Goal: Task Accomplishment & Management: Manage account settings

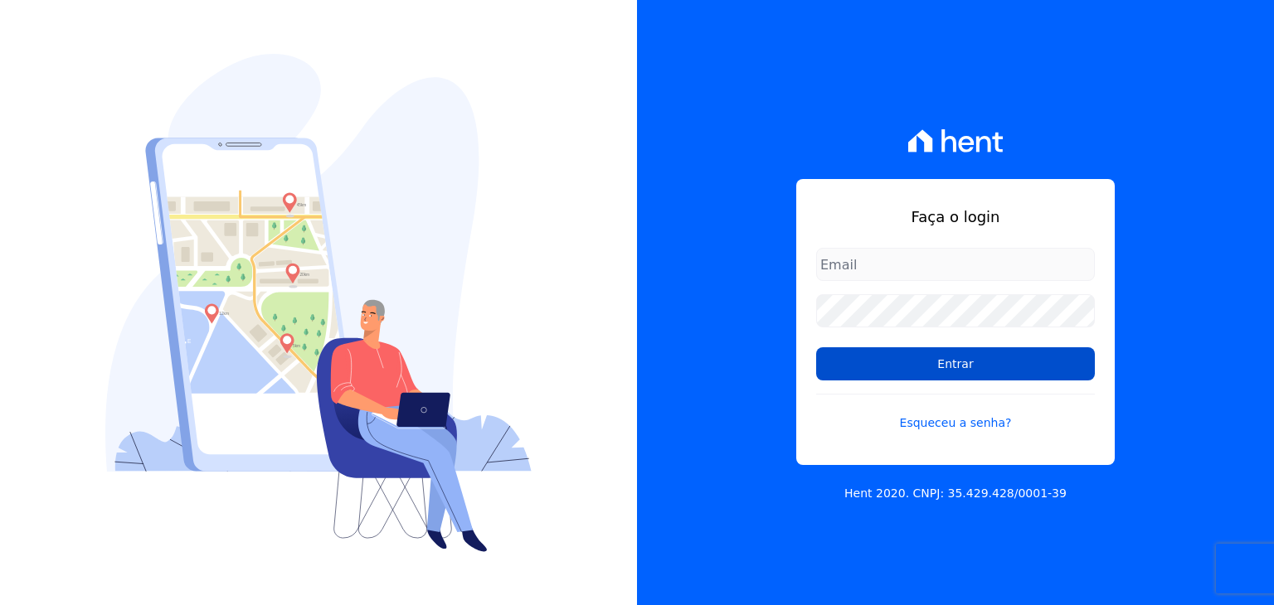
type input "[EMAIL_ADDRESS][DOMAIN_NAME]"
click at [929, 362] on input "Entrar" at bounding box center [955, 363] width 279 height 33
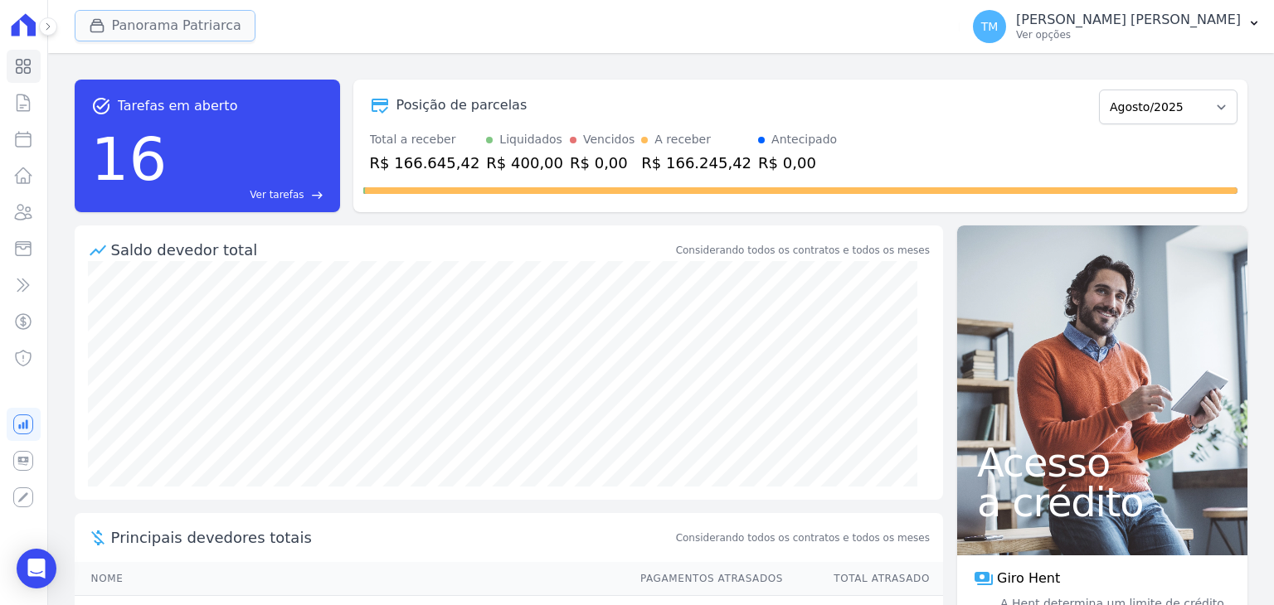
click at [206, 12] on button "Panorama Patriarca" at bounding box center [165, 26] width 181 height 32
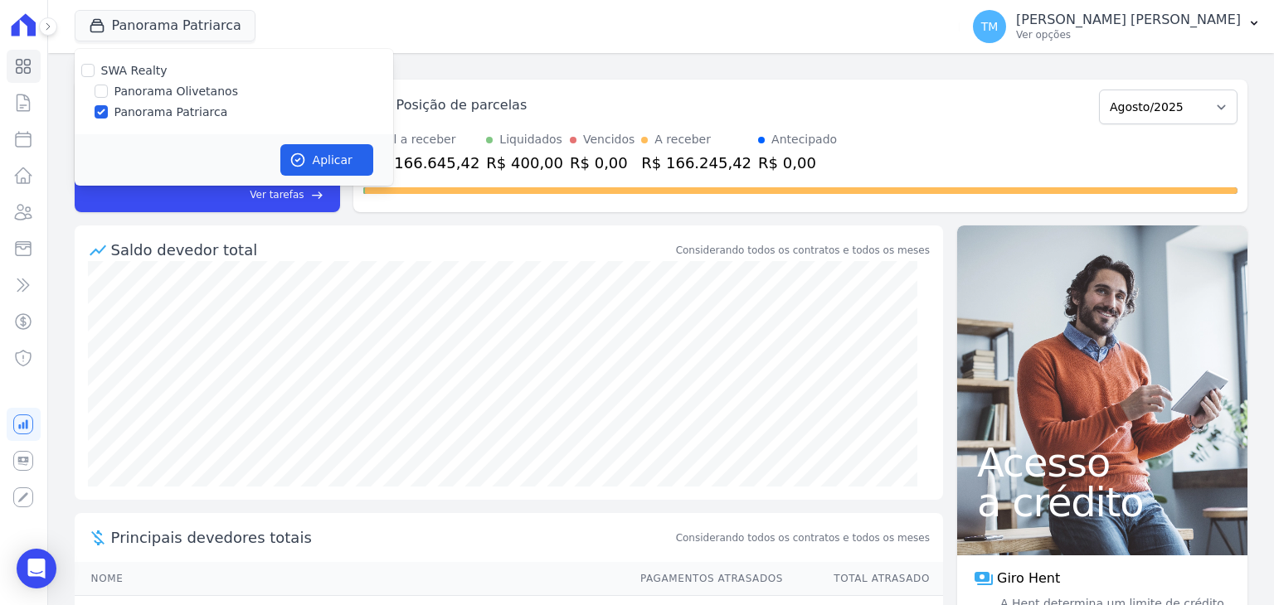
click at [186, 90] on label "Panorama Olivetanos" at bounding box center [176, 91] width 124 height 17
click at [108, 90] on input "Panorama Olivetanos" at bounding box center [101, 91] width 13 height 13
checkbox input "true"
click at [179, 117] on label "Panorama Patriarca" at bounding box center [171, 112] width 114 height 17
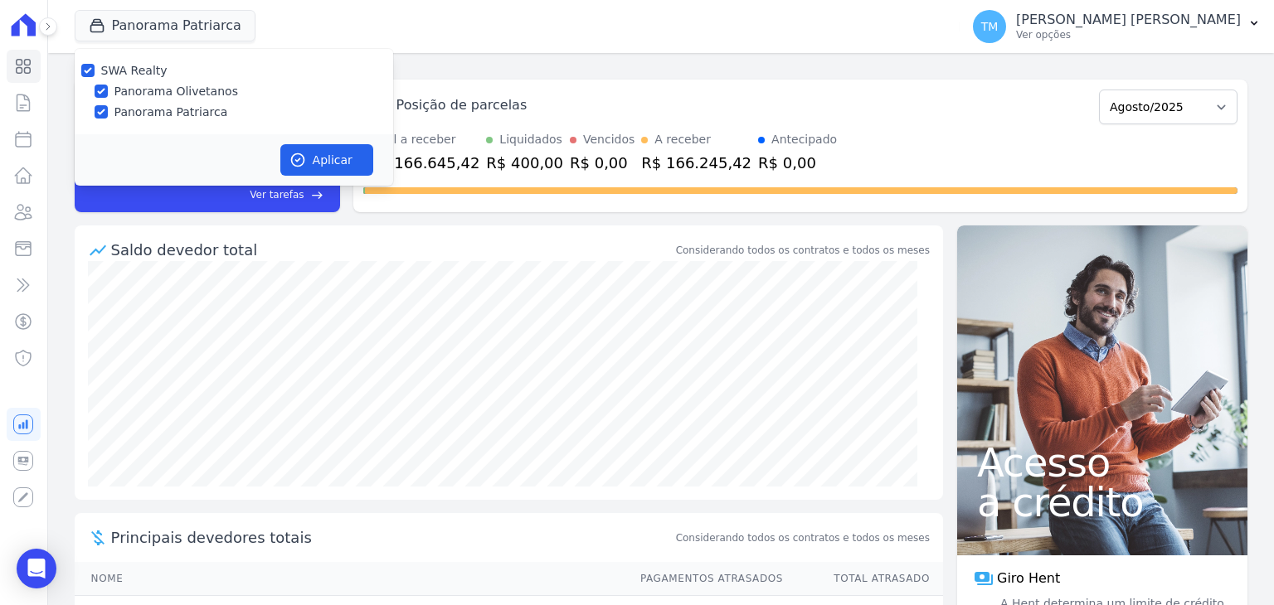
click at [108, 117] on input "Panorama Patriarca" at bounding box center [101, 111] width 13 height 13
checkbox input "false"
click at [335, 167] on button "Aplicar" at bounding box center [326, 160] width 93 height 32
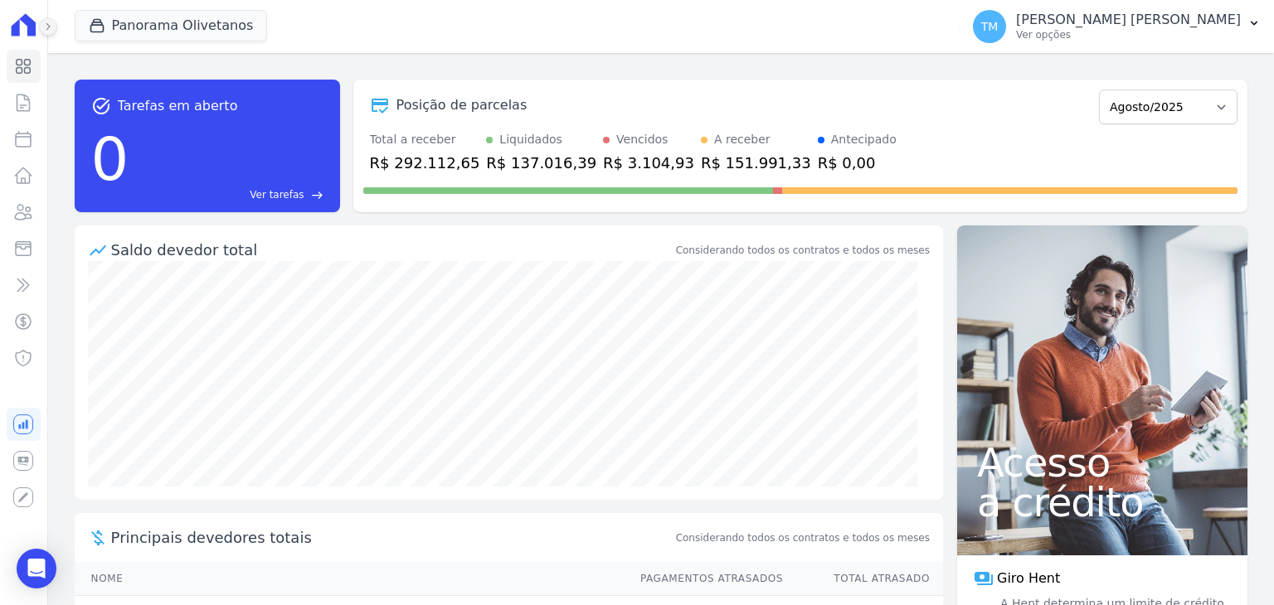
click at [51, 32] on button at bounding box center [48, 26] width 18 height 18
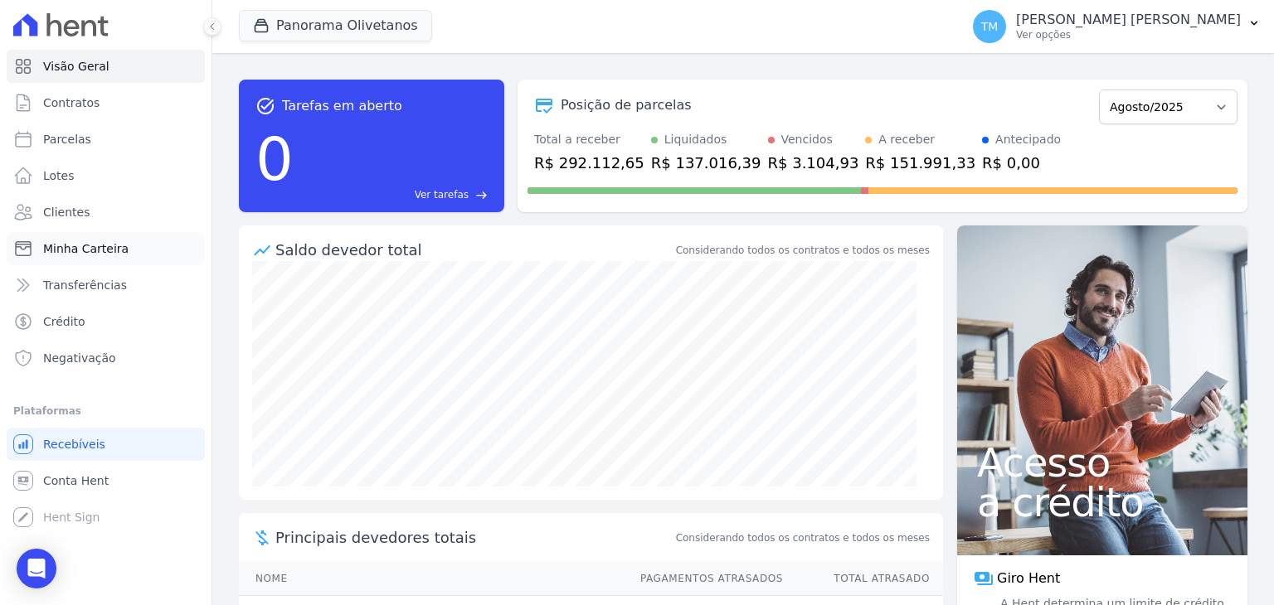
click at [84, 249] on span "Minha Carteira" at bounding box center [85, 248] width 85 height 17
click at [211, 30] on icon at bounding box center [212, 27] width 10 height 10
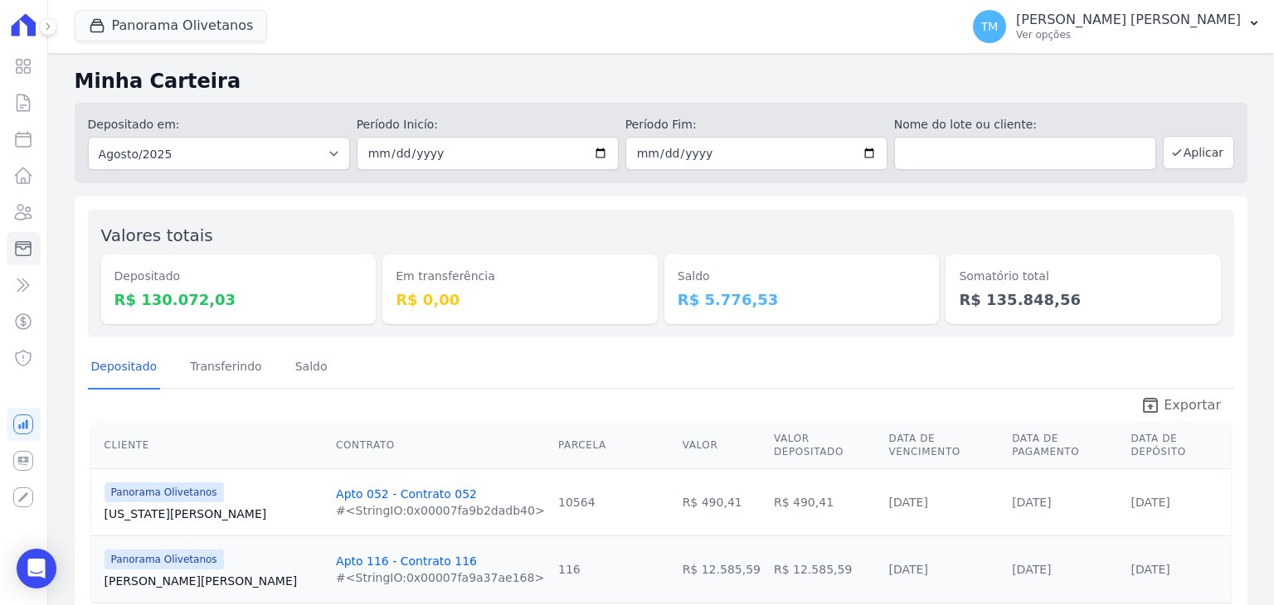
click at [1164, 406] on span "Exportar" at bounding box center [1192, 406] width 57 height 20
click at [1164, 41] on p "Ver opções" at bounding box center [1128, 34] width 225 height 13
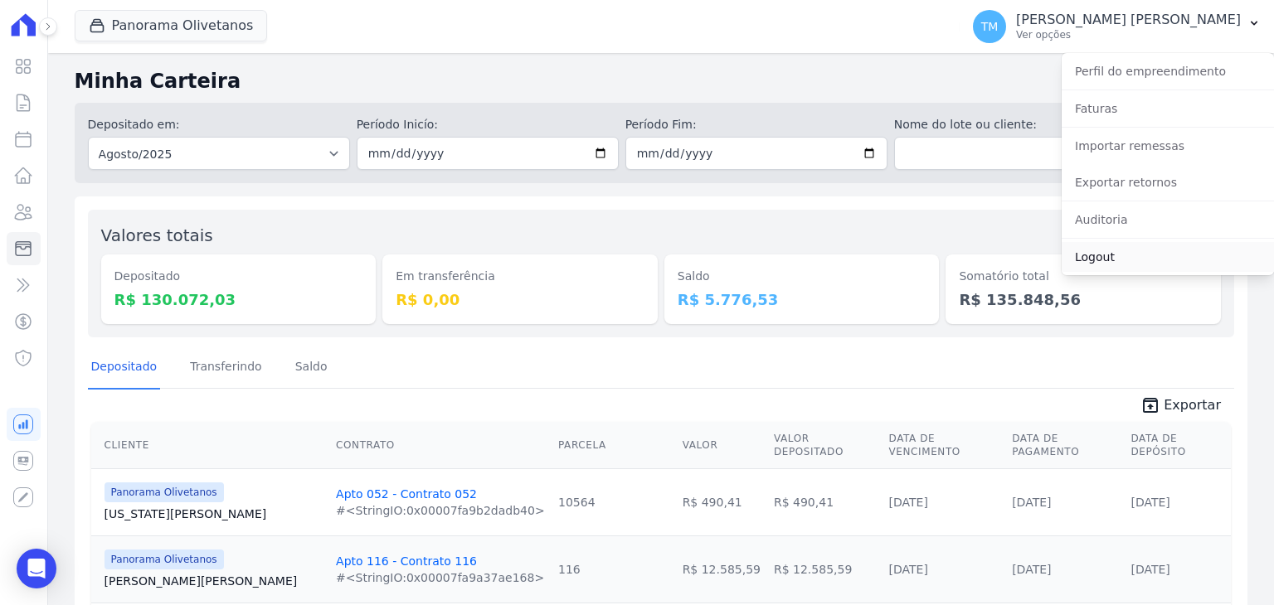
click at [1097, 256] on link "Logout" at bounding box center [1168, 257] width 212 height 30
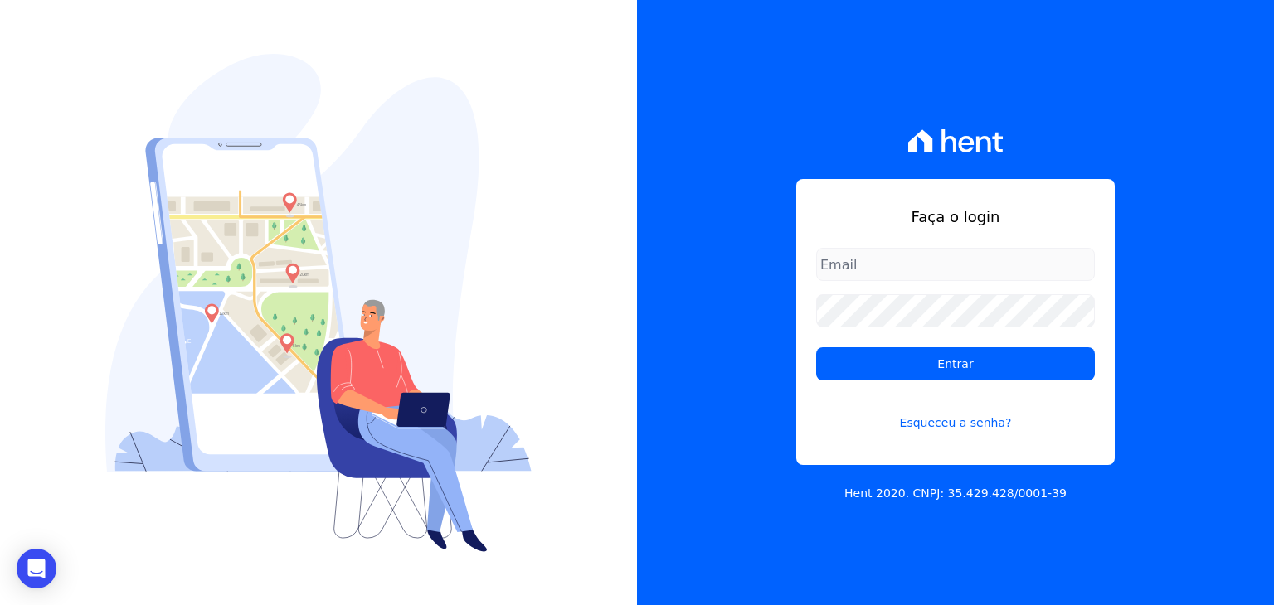
type input "[EMAIL_ADDRESS][DOMAIN_NAME]"
